Goal: Information Seeking & Learning: Learn about a topic

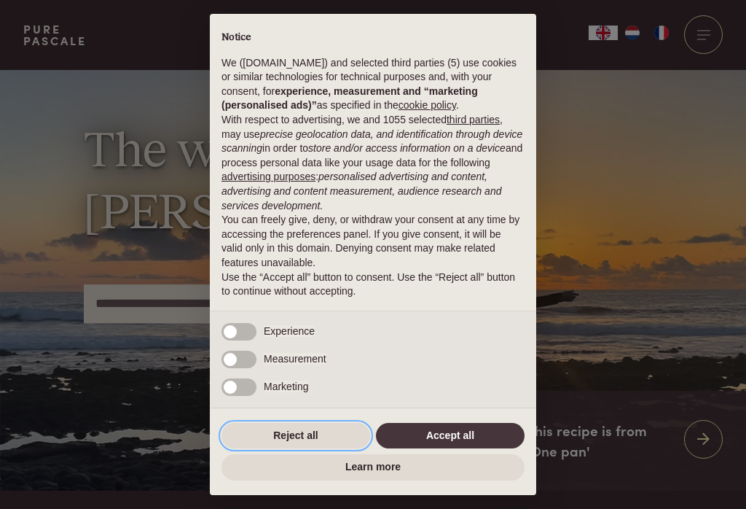
click at [313, 434] on button "Reject all" at bounding box center [296, 436] width 149 height 26
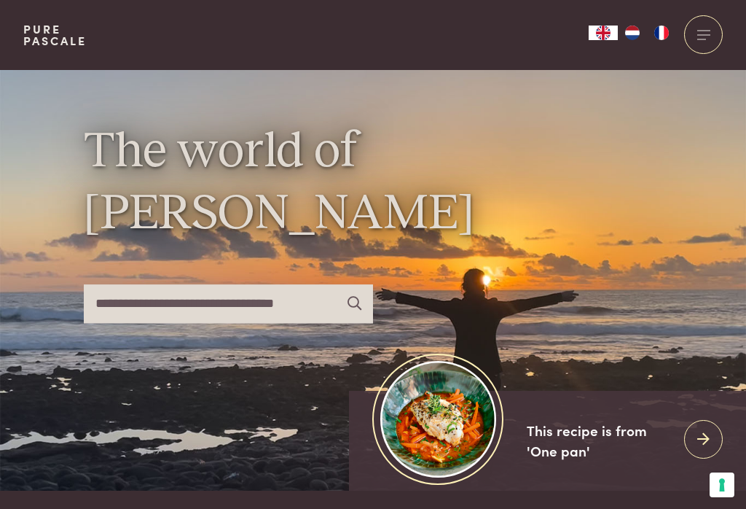
click at [541, 446] on div "This recipe is from 'One pan'" at bounding box center [600, 441] width 146 height 42
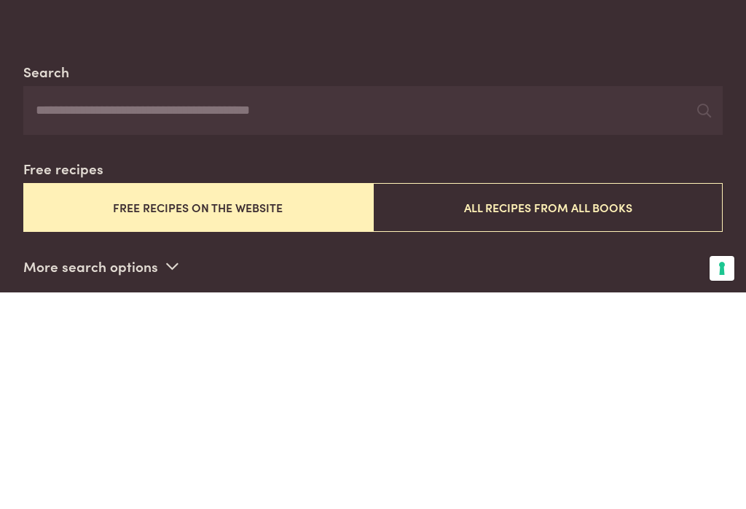
scroll to position [397, 0]
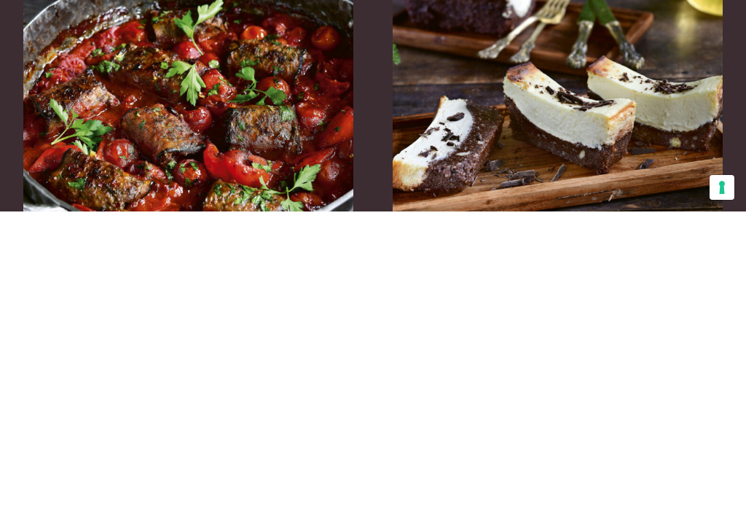
click at [272, 114] on button "Free recipes on the website" at bounding box center [198, 125] width 350 height 49
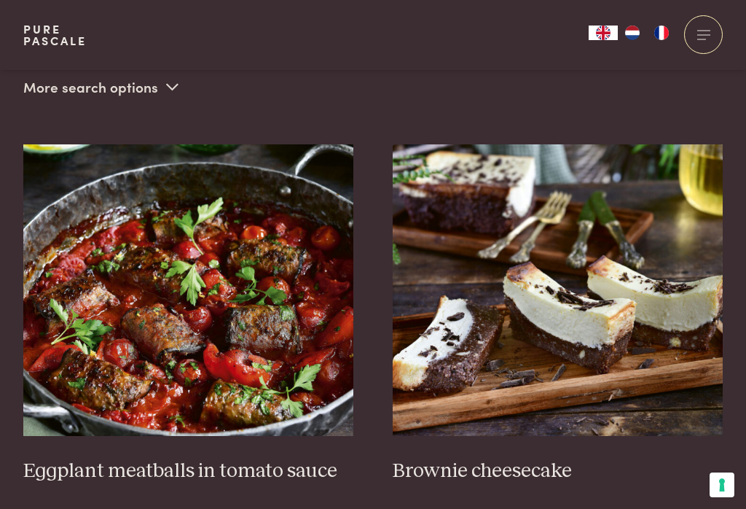
scroll to position [510, 0]
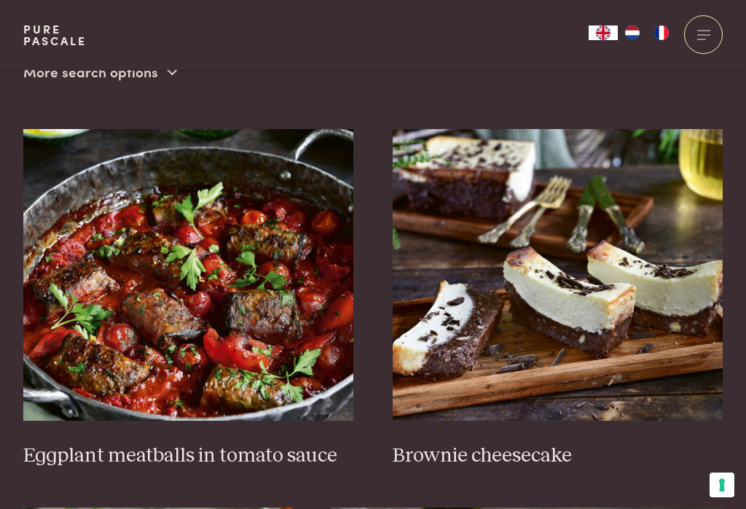
click at [633, 35] on img "NL" at bounding box center [632, 33] width 17 height 15
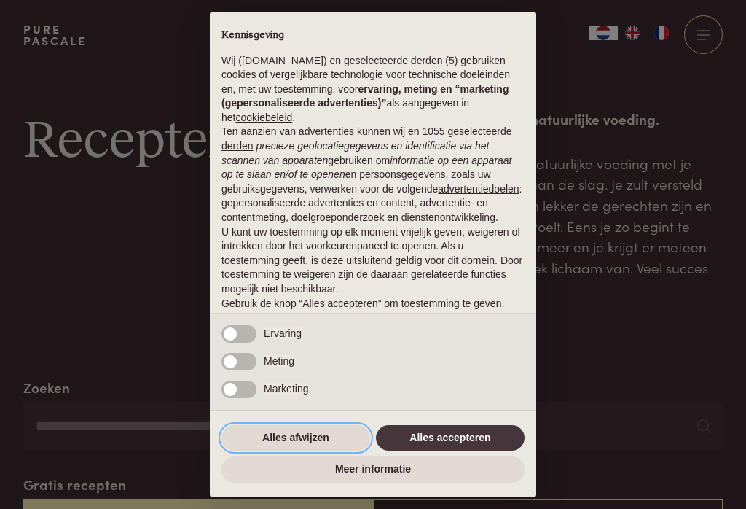
click at [304, 439] on button "Alles afwijzen" at bounding box center [296, 438] width 149 height 26
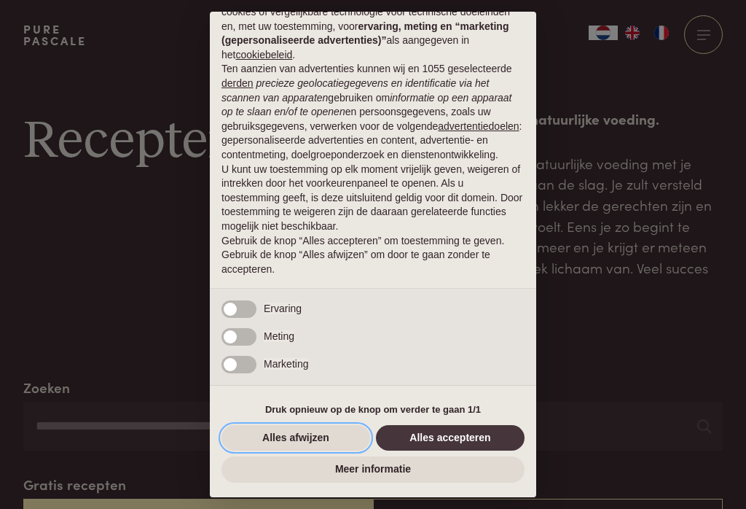
click at [324, 437] on button "Alles afwijzen" at bounding box center [296, 438] width 149 height 26
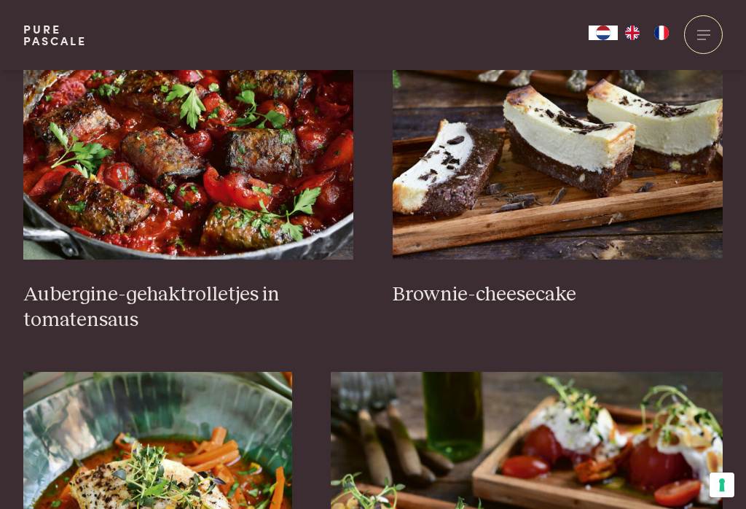
scroll to position [671, 0]
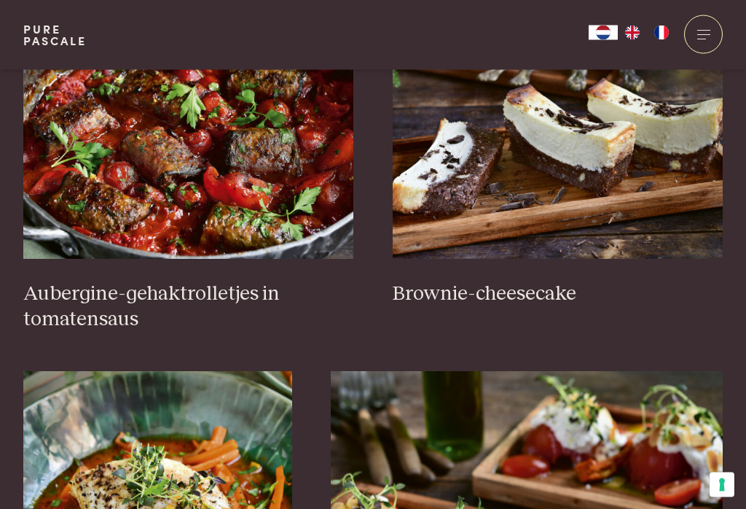
click at [561, 171] on img at bounding box center [558, 114] width 331 height 292
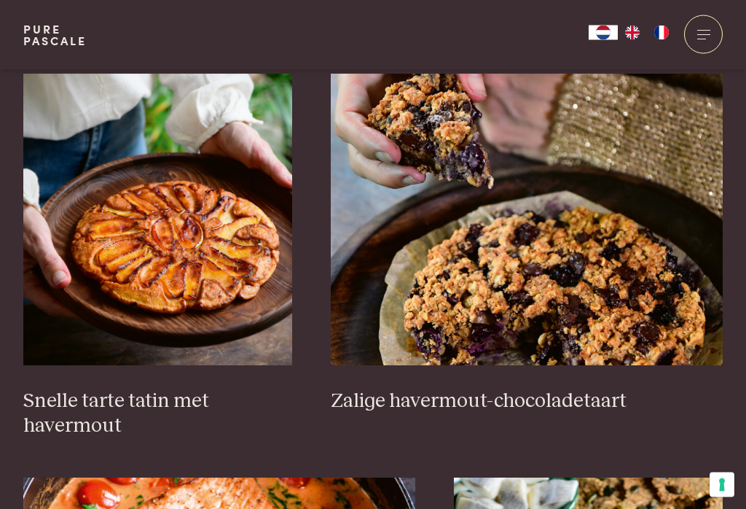
scroll to position [2183, 0]
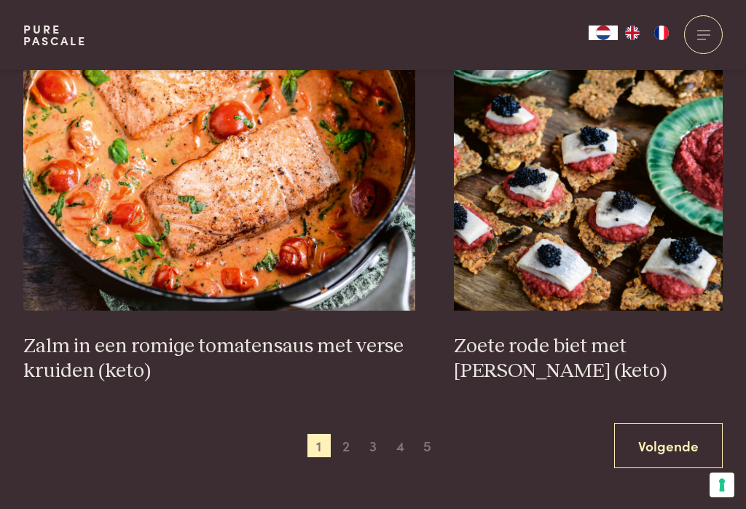
click at [347, 439] on span "2" at bounding box center [346, 445] width 23 height 23
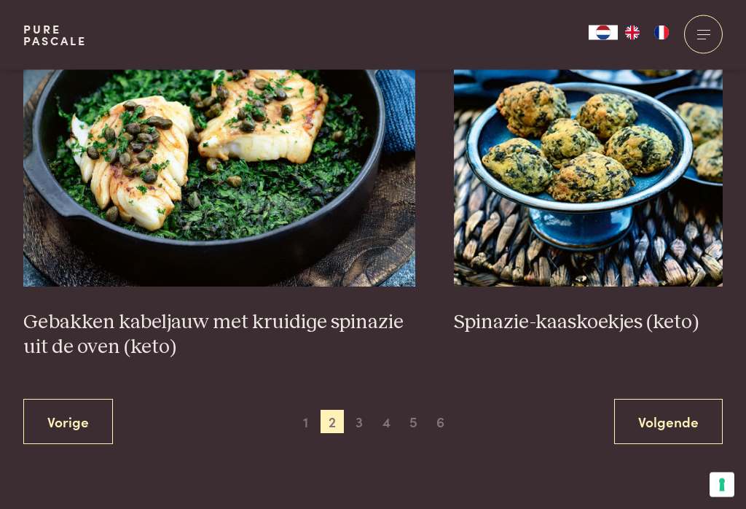
scroll to position [2617, 0]
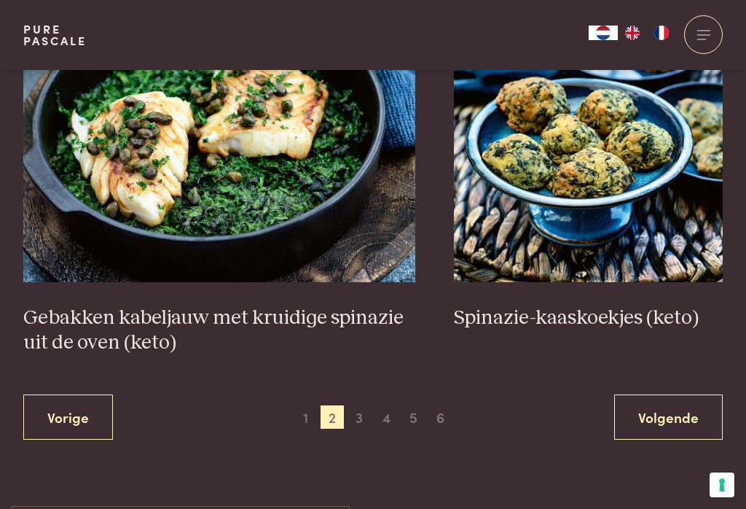
click at [359, 408] on span "3" at bounding box center [359, 416] width 23 height 23
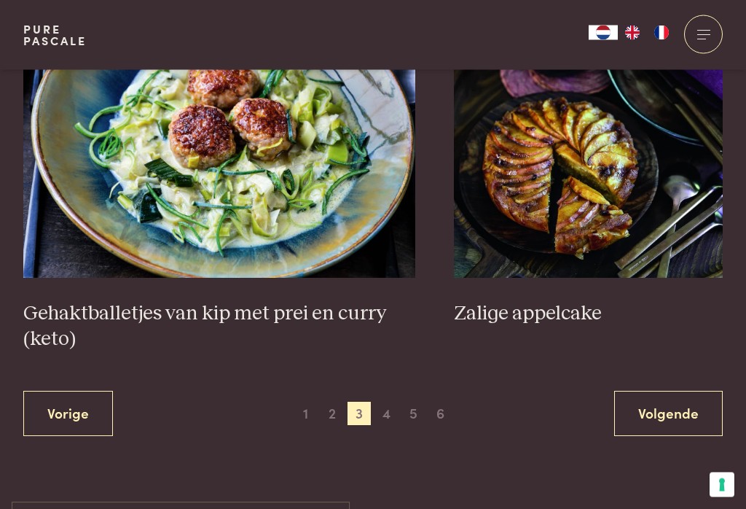
scroll to position [2747, 0]
click at [385, 402] on span "4" at bounding box center [386, 413] width 23 height 23
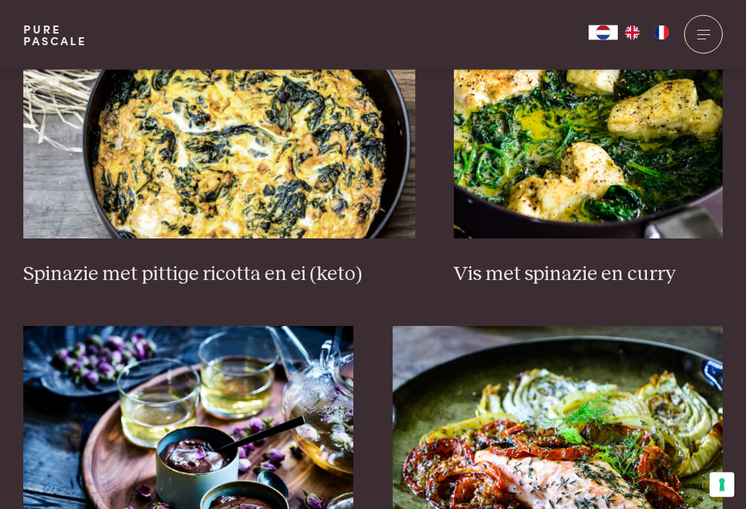
scroll to position [1517, 0]
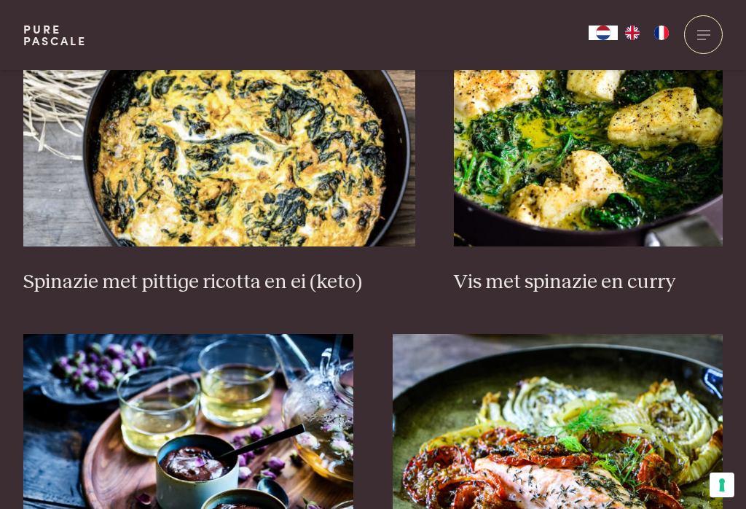
click at [571, 125] on img at bounding box center [588, 101] width 269 height 292
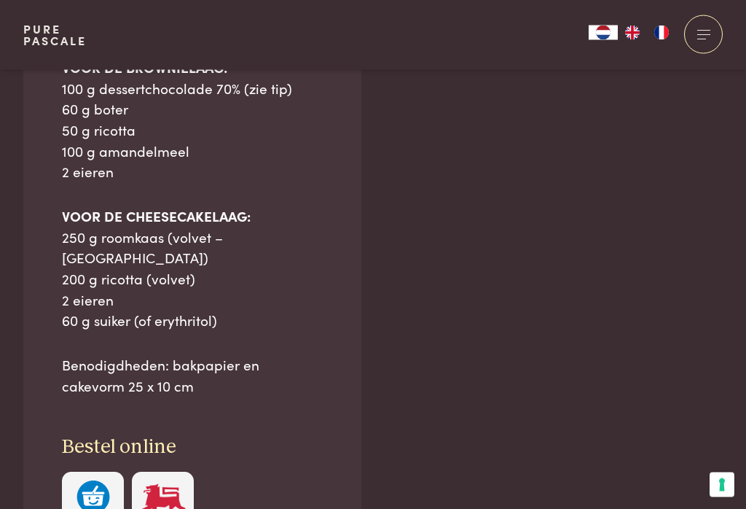
scroll to position [1092, 0]
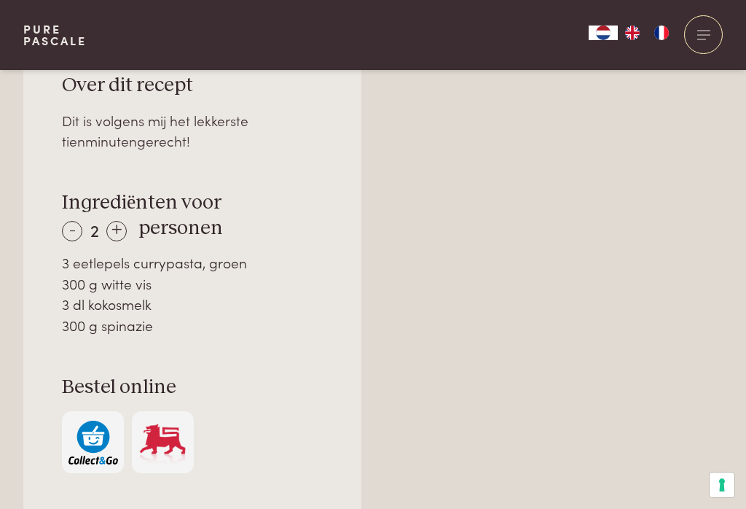
scroll to position [931, 0]
